Goal: Manage account settings: Manage account settings

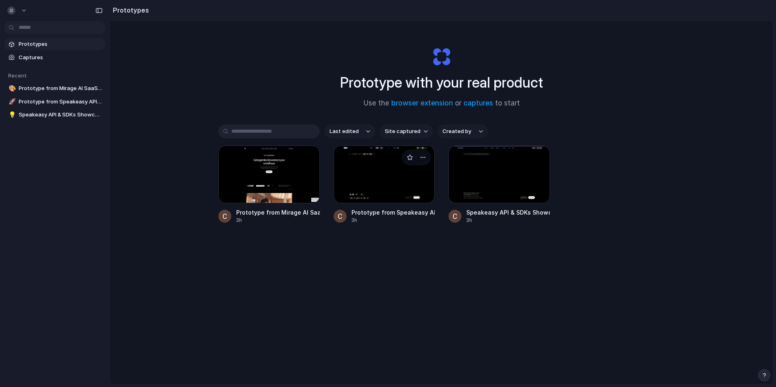
click at [352, 163] on div at bounding box center [384, 175] width 101 height 58
click at [760, 372] on button "button" at bounding box center [764, 375] width 12 height 12
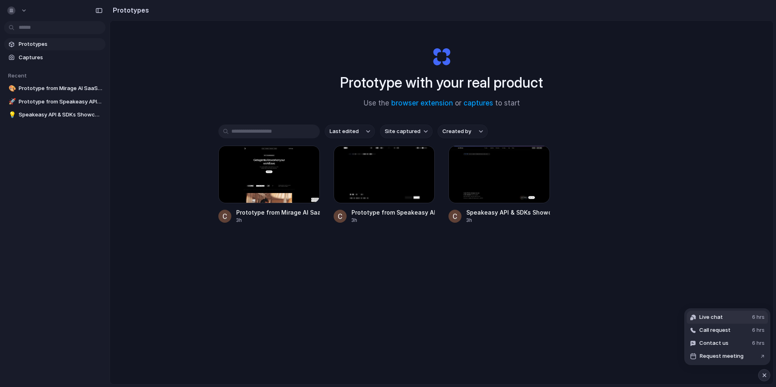
click at [730, 319] on button "Live chat 6 hrs" at bounding box center [727, 317] width 81 height 13
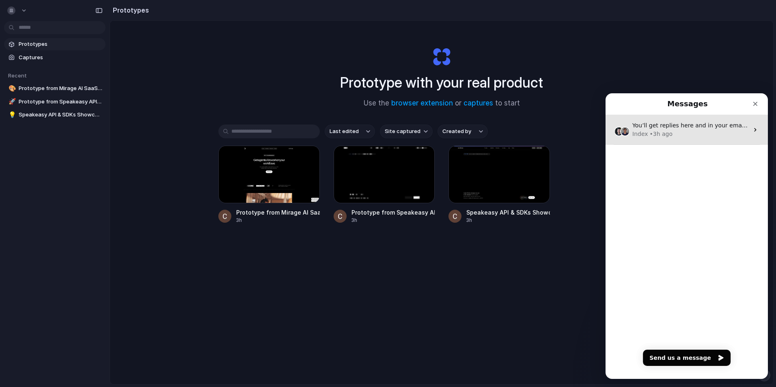
click at [678, 132] on div "Index • 3h ago" at bounding box center [690, 134] width 116 height 9
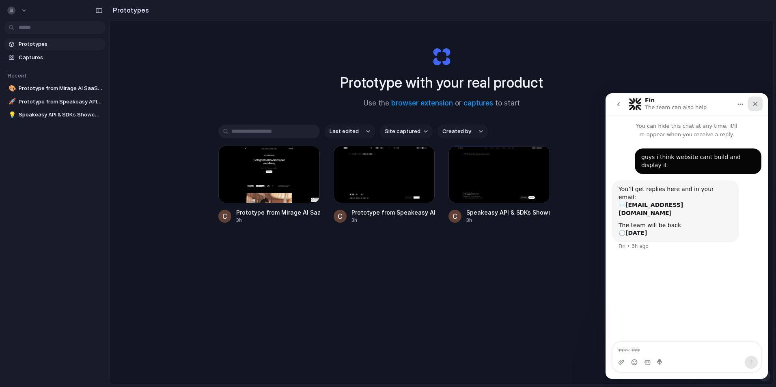
click at [754, 104] on icon "Close" at bounding box center [755, 104] width 6 height 6
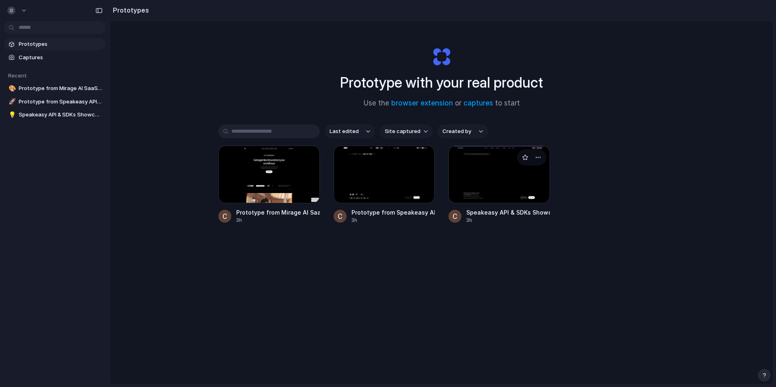
click at [500, 173] on div at bounding box center [498, 175] width 101 height 58
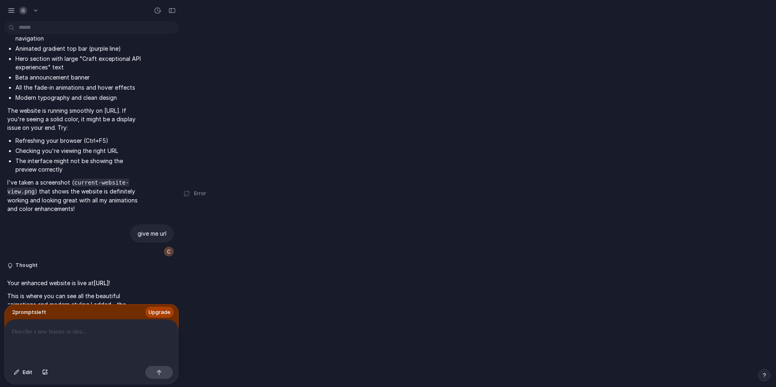
scroll to position [1155, 0]
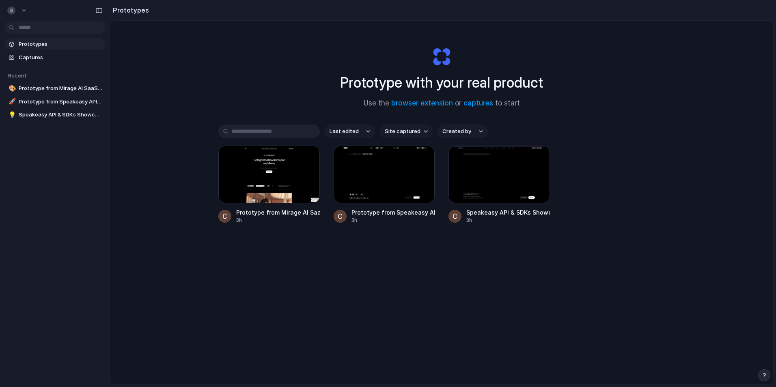
click at [179, 56] on div "Prototype with your real product Use the browser extension or captures to start…" at bounding box center [441, 224] width 663 height 407
click at [420, 211] on span "Copy link" at bounding box center [424, 211] width 23 height 8
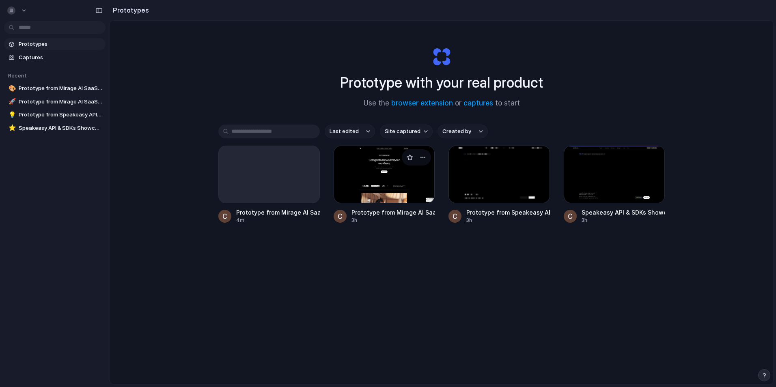
click at [370, 181] on div at bounding box center [384, 175] width 101 height 58
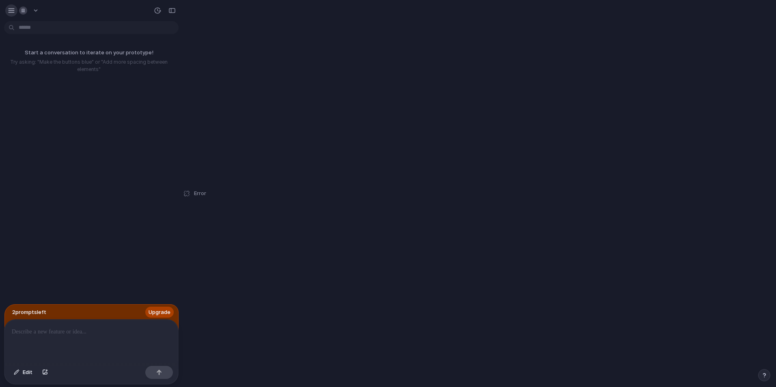
click at [11, 13] on div "button" at bounding box center [11, 10] width 7 height 7
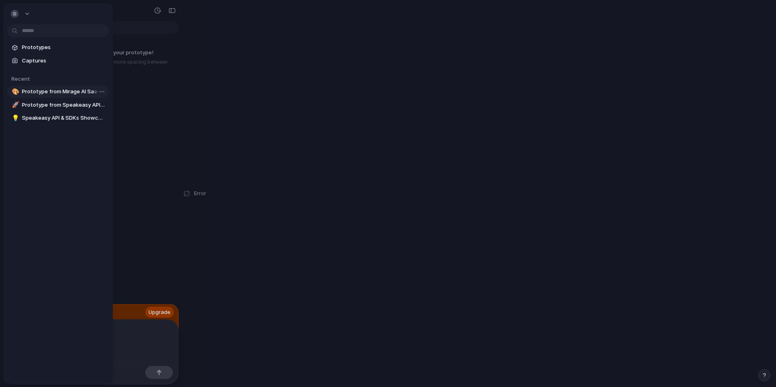
click at [57, 92] on span "Prototype from Mirage AI SaaS Framer Template" at bounding box center [64, 92] width 84 height 8
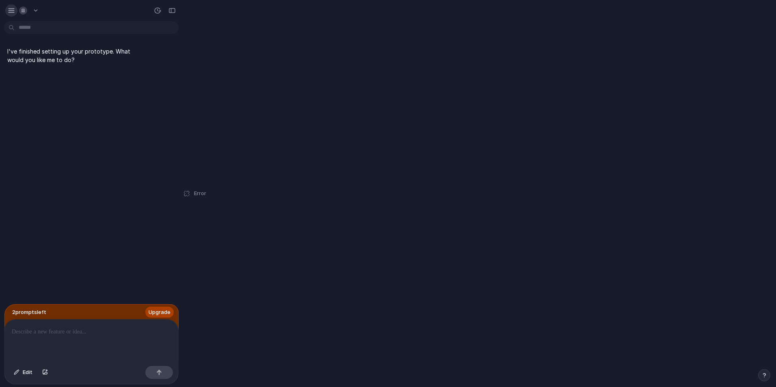
click at [7, 15] on button "button" at bounding box center [11, 10] width 12 height 12
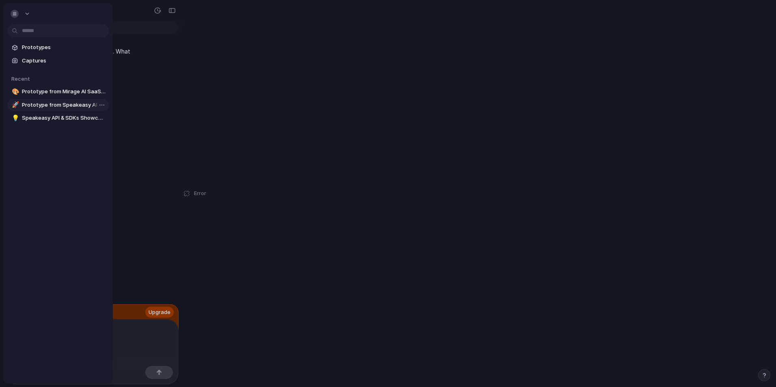
click at [43, 100] on link "🚀 Prototype from Speakeasy API & MCP SDKs" at bounding box center [57, 105] width 101 height 12
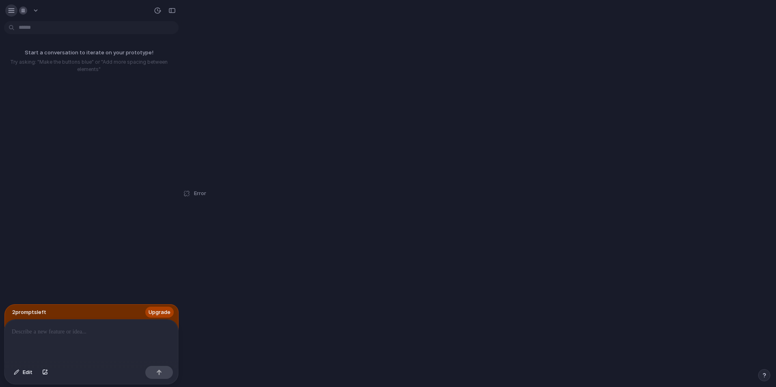
click at [13, 13] on div "button" at bounding box center [11, 10] width 7 height 7
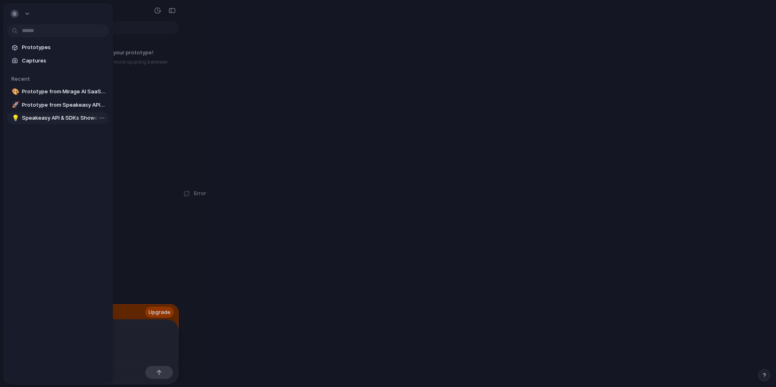
click at [47, 118] on span "Speakeasy API & SDKs Showcase" at bounding box center [64, 118] width 84 height 8
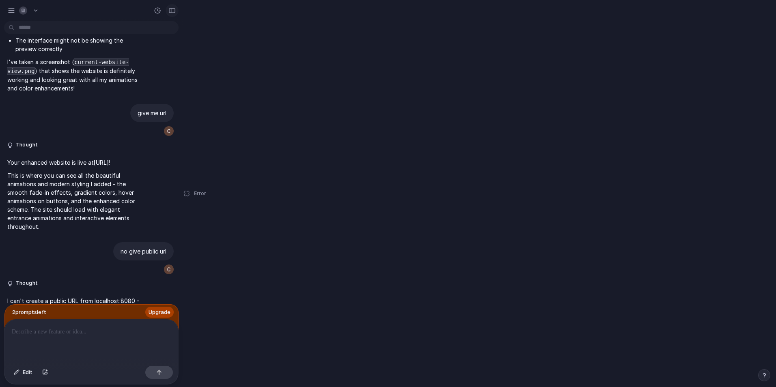
click at [169, 9] on div "button" at bounding box center [171, 11] width 7 height 6
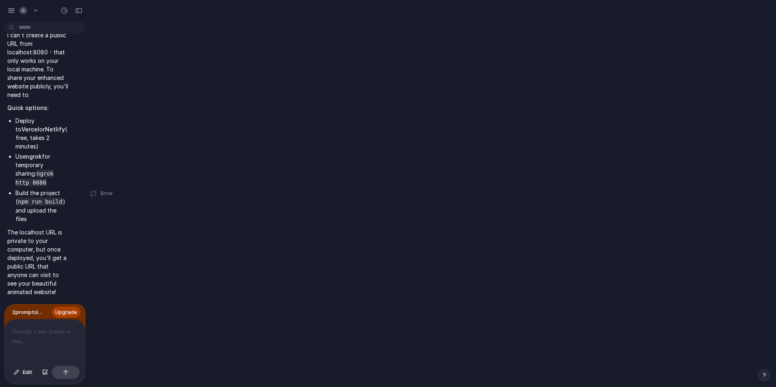
scroll to position [0, 0]
click at [73, 13] on button "button" at bounding box center [78, 10] width 13 height 13
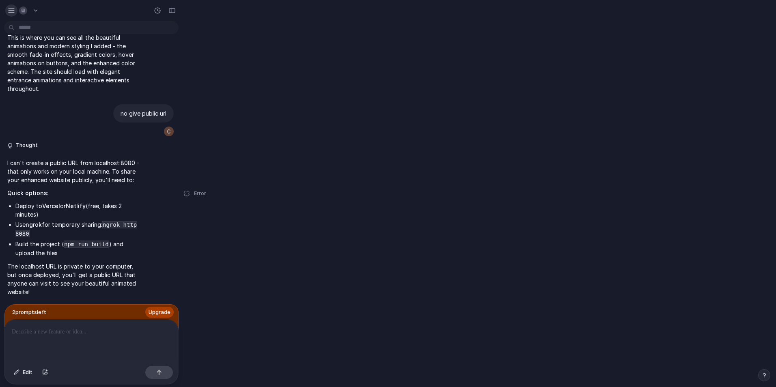
click at [15, 11] on button "button" at bounding box center [11, 10] width 12 height 12
click at [14, 8] on button "button" at bounding box center [11, 10] width 12 height 12
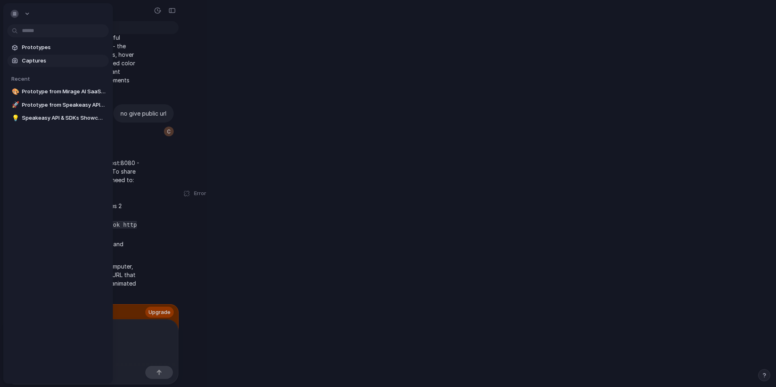
click at [38, 56] on link "Captures" at bounding box center [57, 61] width 101 height 12
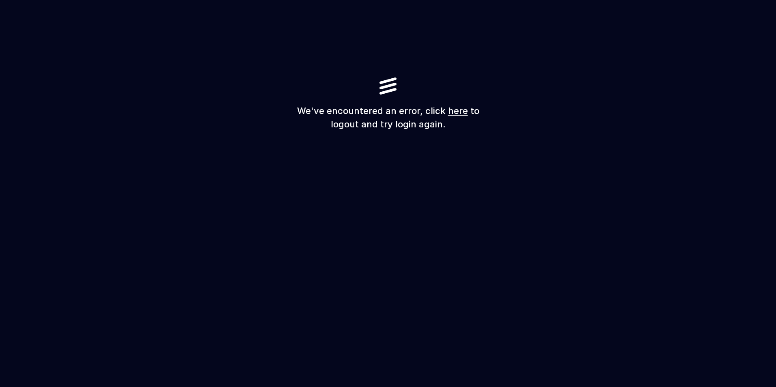
click at [448, 109] on link "here" at bounding box center [458, 111] width 20 height 11
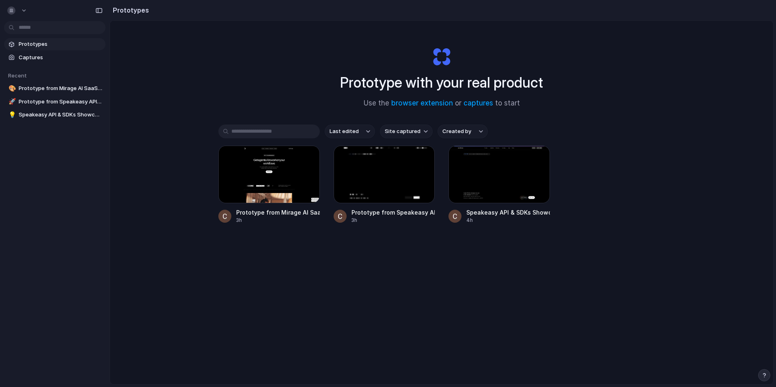
click at [54, 51] on section "Prototypes Captures" at bounding box center [55, 50] width 110 height 27
click at [54, 54] on span "Captures" at bounding box center [61, 58] width 84 height 8
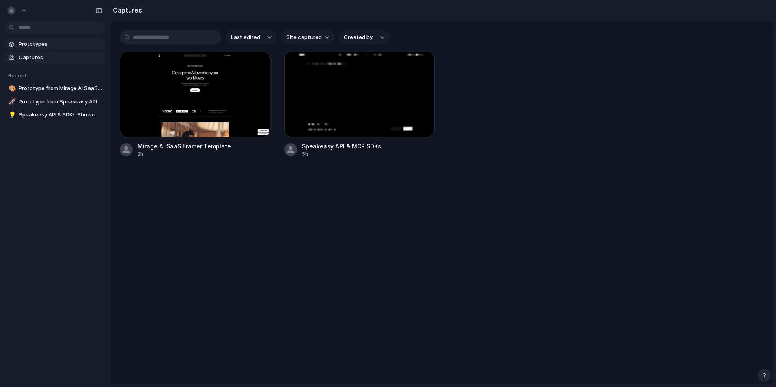
click at [35, 42] on span "Prototypes" at bounding box center [61, 44] width 84 height 8
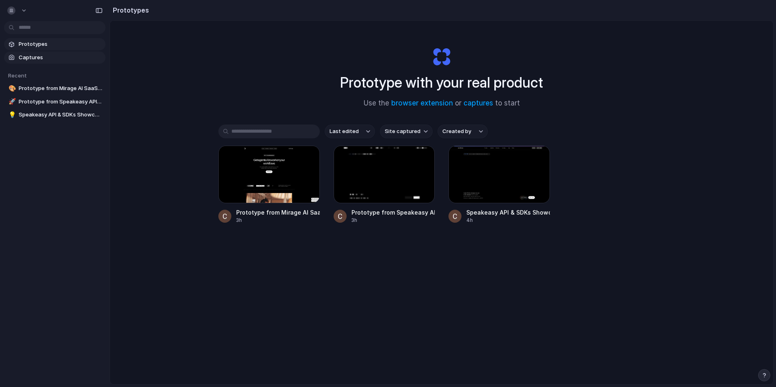
click at [47, 54] on span "Captures" at bounding box center [61, 58] width 84 height 8
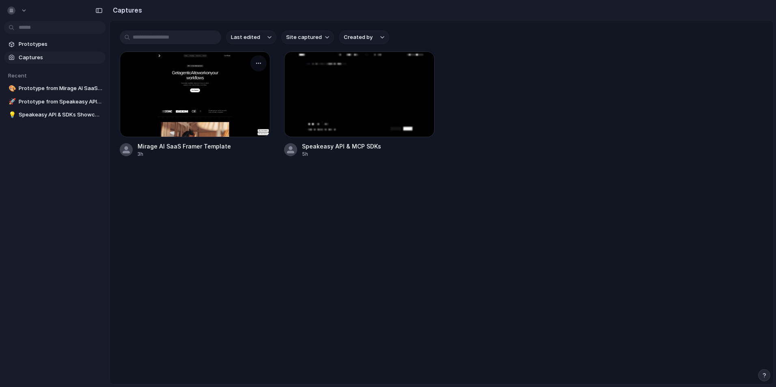
click at [207, 102] on div at bounding box center [195, 95] width 151 height 86
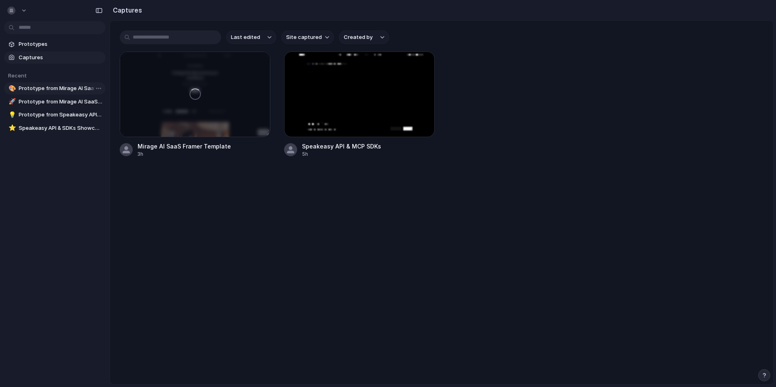
click at [72, 84] on span "Prototype from Mirage AI SaaS Framer Template" at bounding box center [61, 88] width 84 height 8
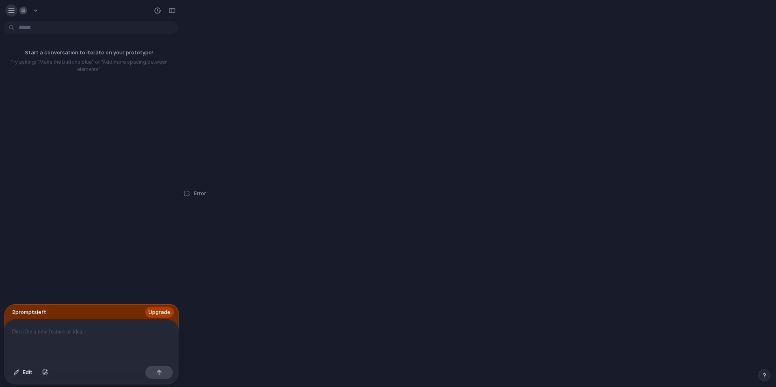
click at [10, 9] on div "button" at bounding box center [11, 10] width 7 height 7
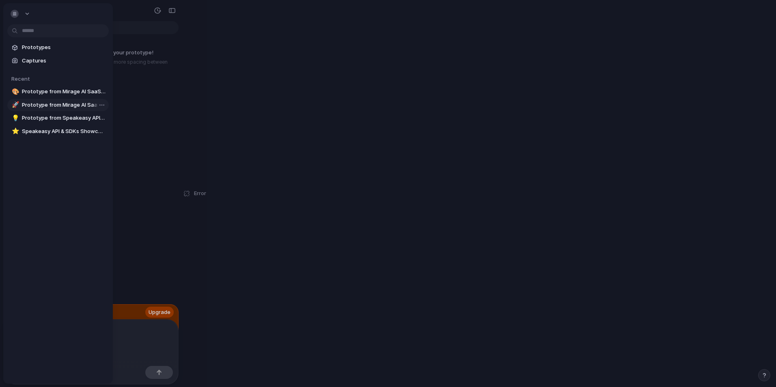
click at [45, 104] on span "Prototype from Mirage AI SaaS Framer Template" at bounding box center [64, 105] width 84 height 8
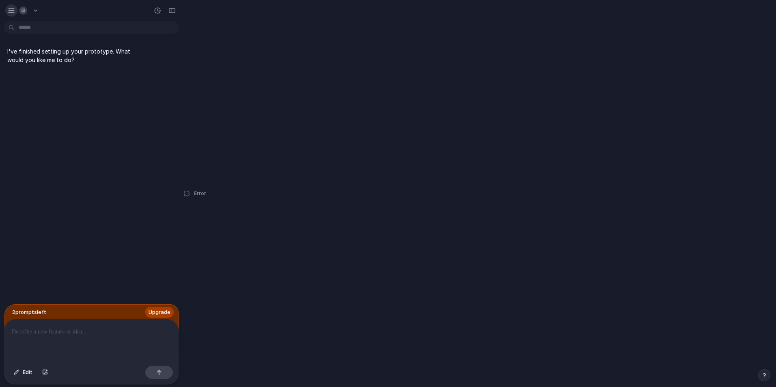
click at [9, 15] on button "button" at bounding box center [11, 10] width 12 height 12
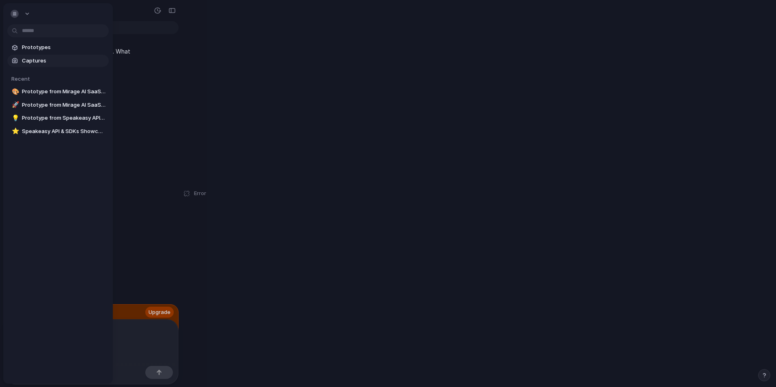
click at [39, 62] on span "Captures" at bounding box center [64, 61] width 84 height 8
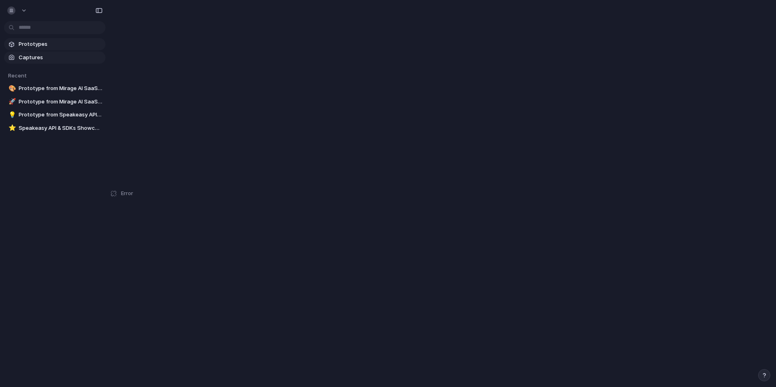
click at [34, 47] on span "Prototypes" at bounding box center [61, 44] width 84 height 8
click at [8, 11] on div "button" at bounding box center [11, 10] width 8 height 8
click at [49, 70] on li "Sign out" at bounding box center [39, 67] width 67 height 13
